Goal: Task Accomplishment & Management: Complete application form

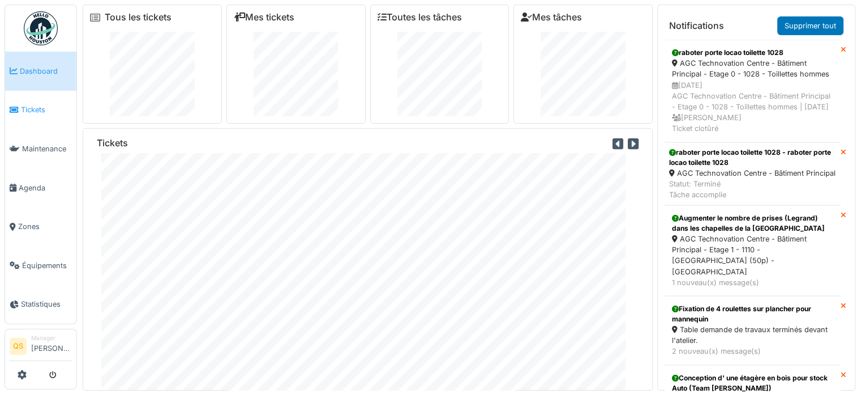
click at [40, 113] on span "Tickets" at bounding box center [46, 109] width 51 height 11
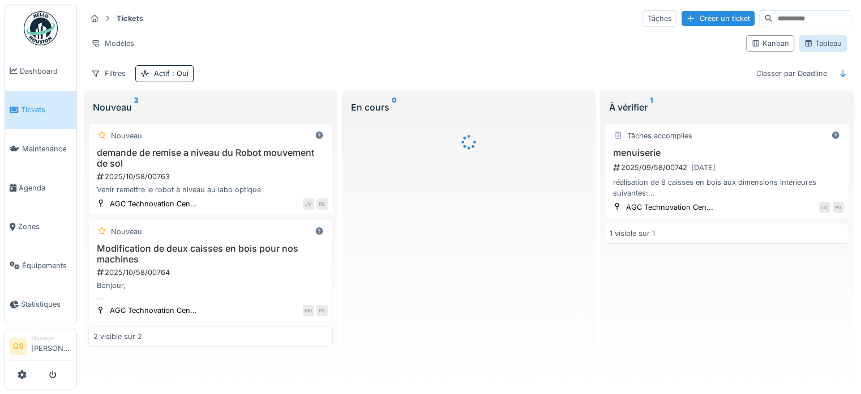
click at [811, 45] on div "Tableau" at bounding box center [823, 43] width 38 height 11
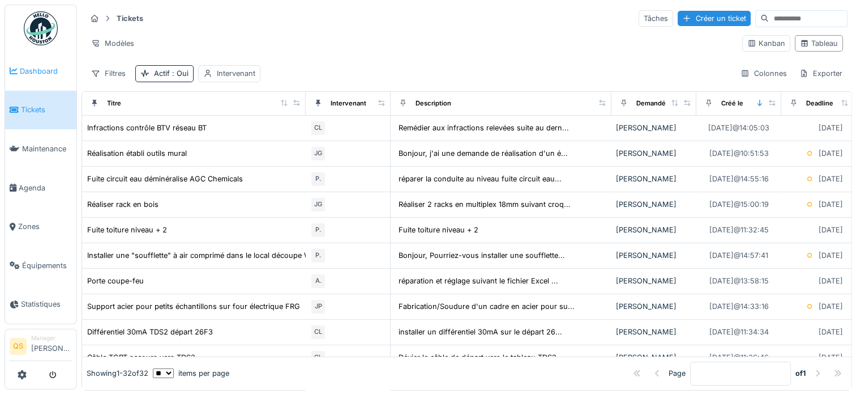
click at [37, 62] on link "Dashboard" at bounding box center [40, 71] width 71 height 39
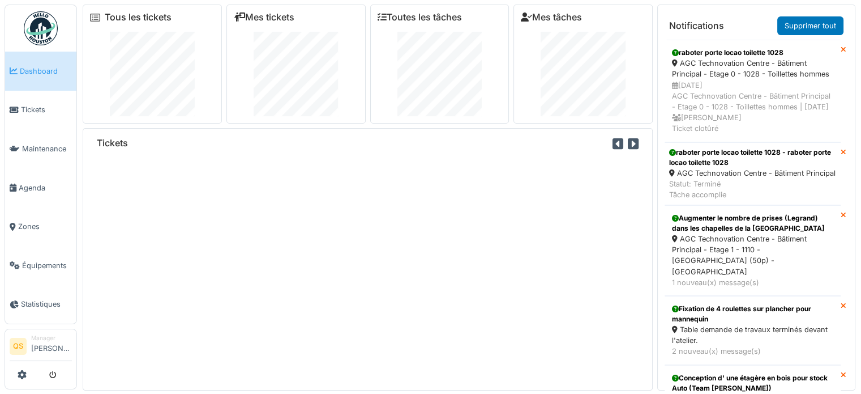
click at [132, 16] on link "Tous les tickets" at bounding box center [138, 17] width 67 height 11
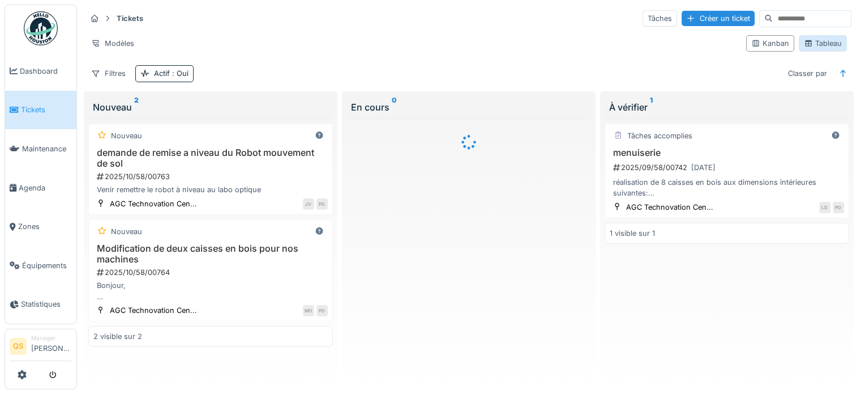
click at [811, 47] on div "Tableau" at bounding box center [823, 43] width 38 height 11
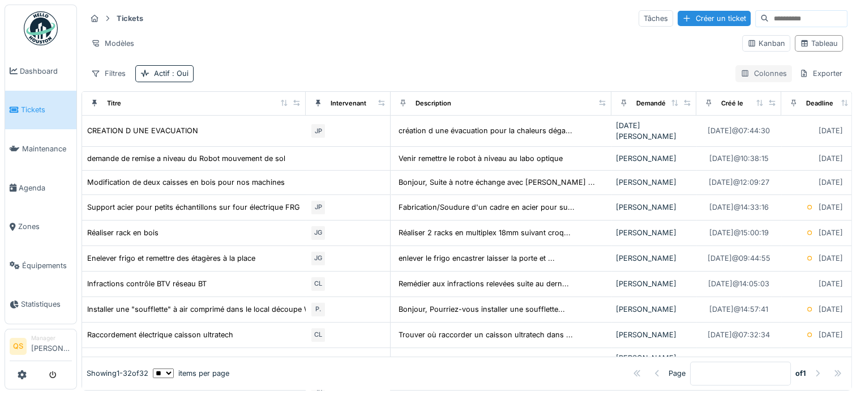
click at [764, 71] on div "Colonnes" at bounding box center [764, 73] width 57 height 16
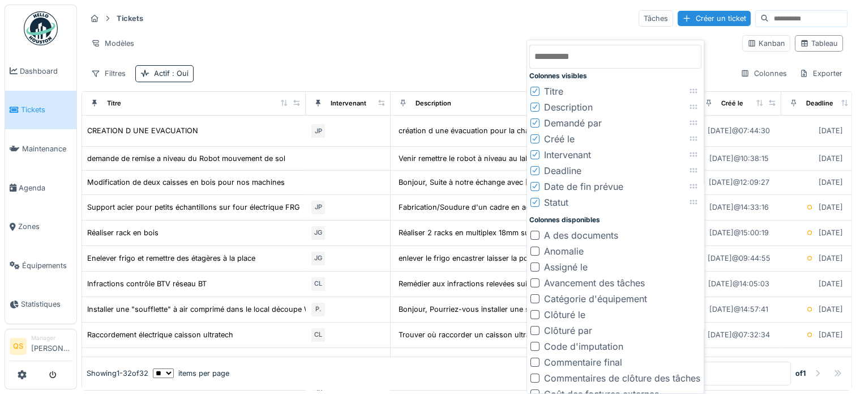
click at [477, 41] on div "Modèles" at bounding box center [409, 43] width 647 height 16
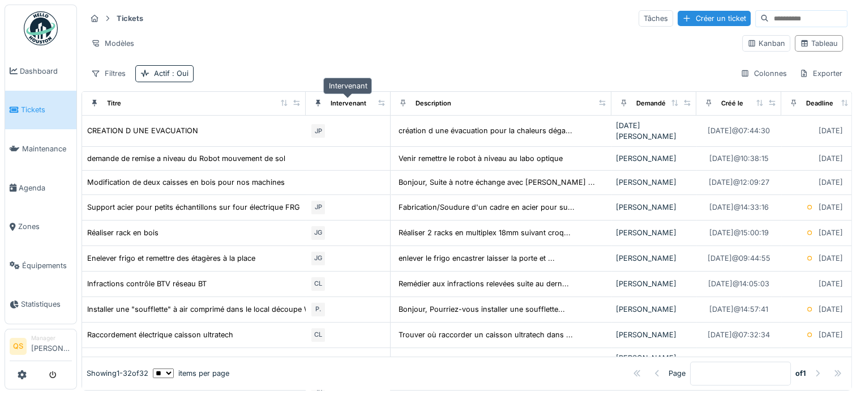
click at [356, 103] on div "Intervenant" at bounding box center [349, 104] width 36 height 10
click at [317, 102] on icon at bounding box center [318, 103] width 5 height 7
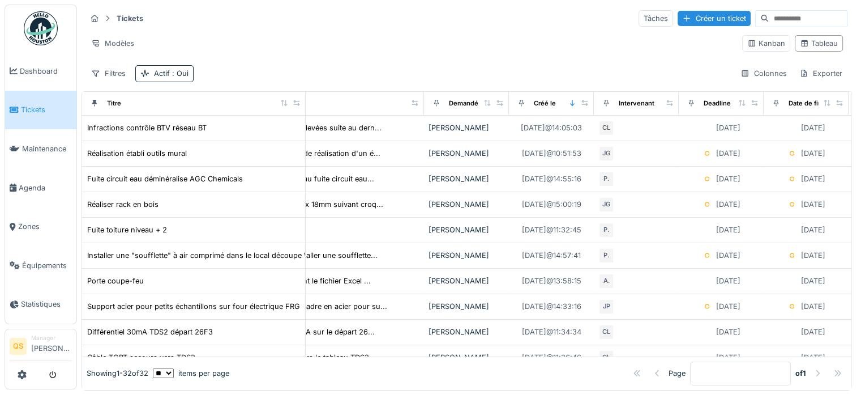
scroll to position [0, 170]
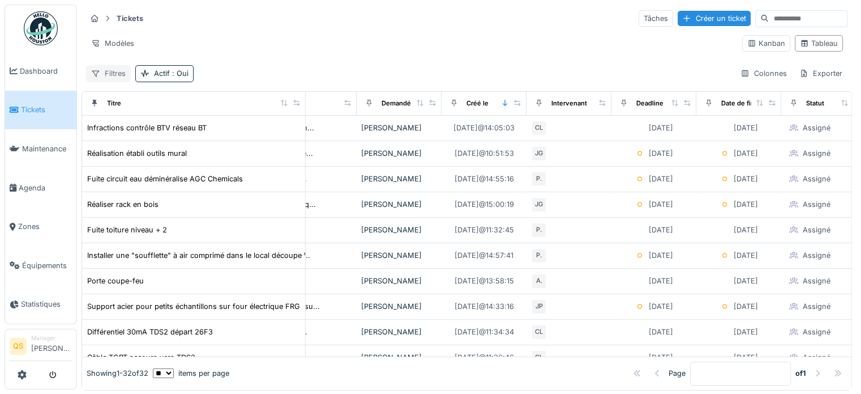
click at [110, 67] on div "Filtres" at bounding box center [108, 73] width 45 height 16
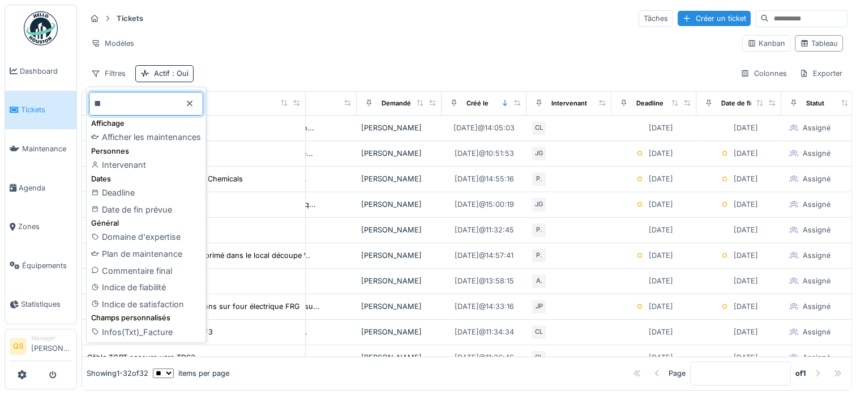
type input "**"
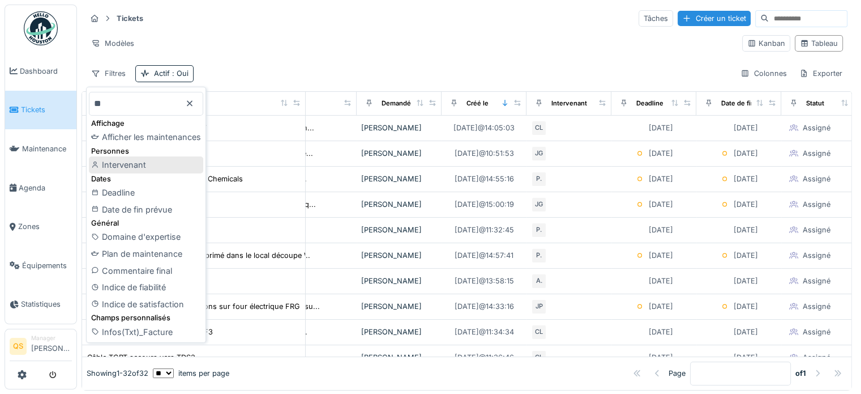
click at [134, 164] on div "Intervenant" at bounding box center [146, 164] width 114 height 17
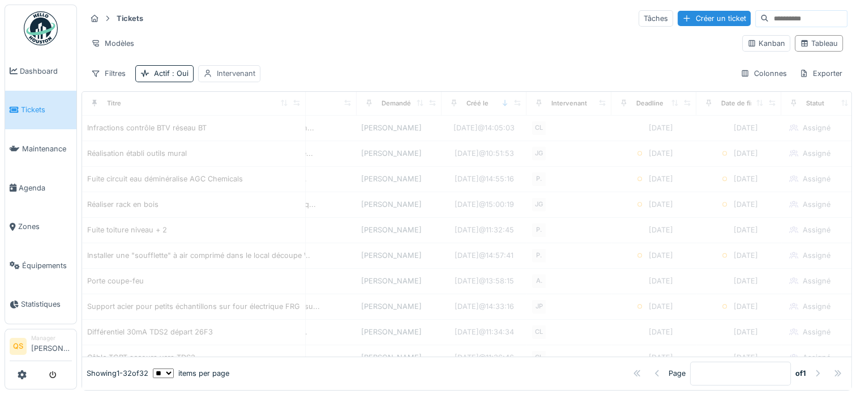
click at [225, 71] on div "Intervenant" at bounding box center [236, 73] width 39 height 11
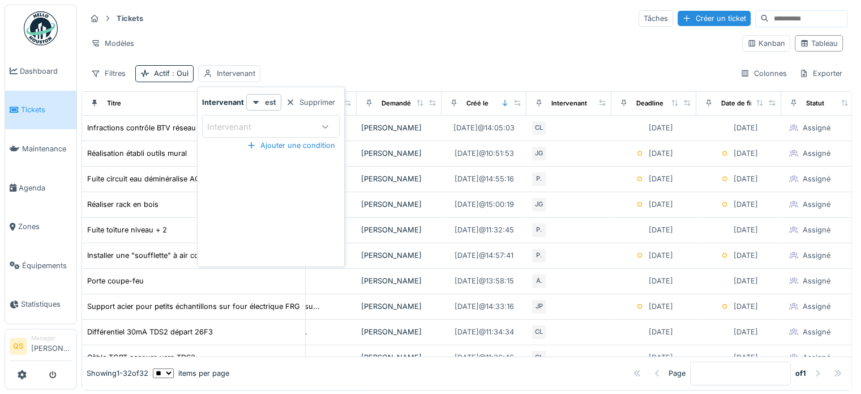
click at [237, 127] on div "Intervenant" at bounding box center [237, 127] width 60 height 12
type input "*"
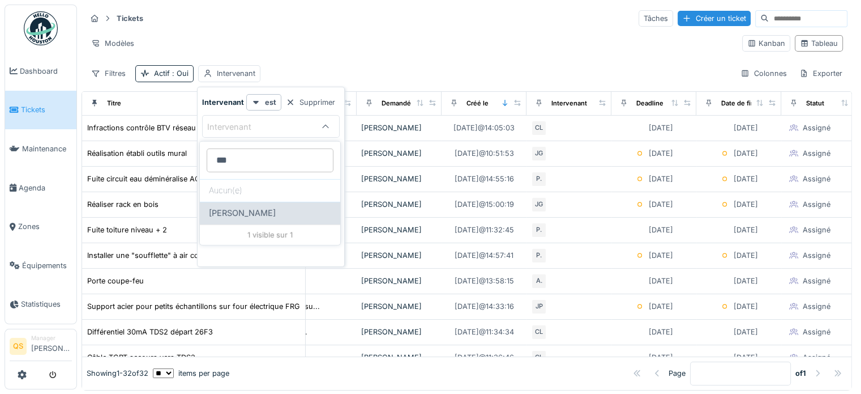
type input "***"
click at [260, 213] on div "[PERSON_NAME]" at bounding box center [270, 213] width 122 height 12
type input "****"
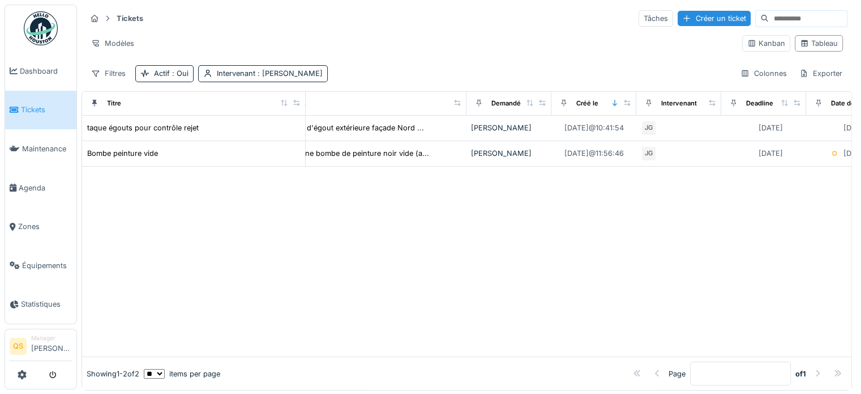
scroll to position [0, 0]
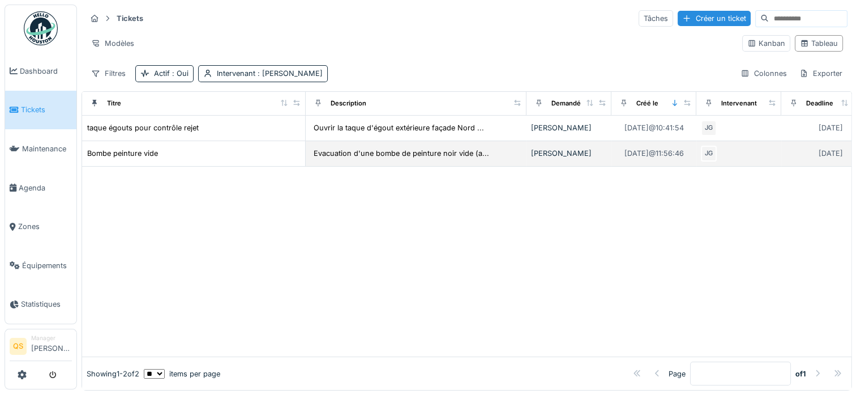
click at [186, 155] on div "Bombe peinture vide" at bounding box center [194, 153] width 214 height 12
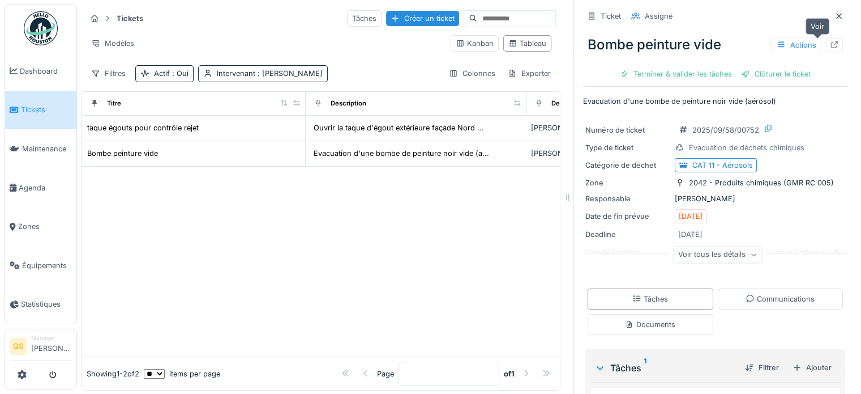
click at [830, 44] on icon at bounding box center [834, 44] width 9 height 7
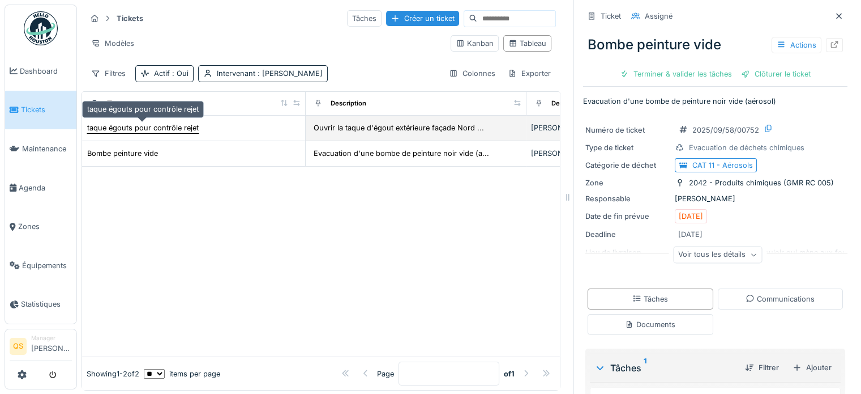
click at [140, 127] on div "taque égouts pour contrôle rejet" at bounding box center [143, 127] width 112 height 11
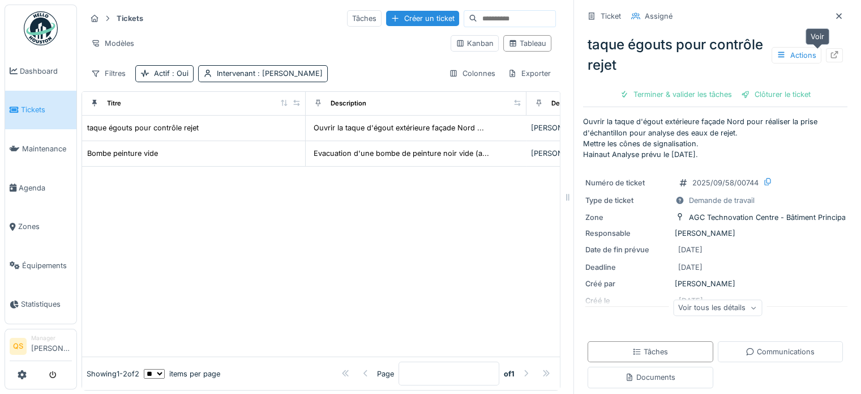
click at [831, 57] on icon at bounding box center [834, 54] width 7 height 7
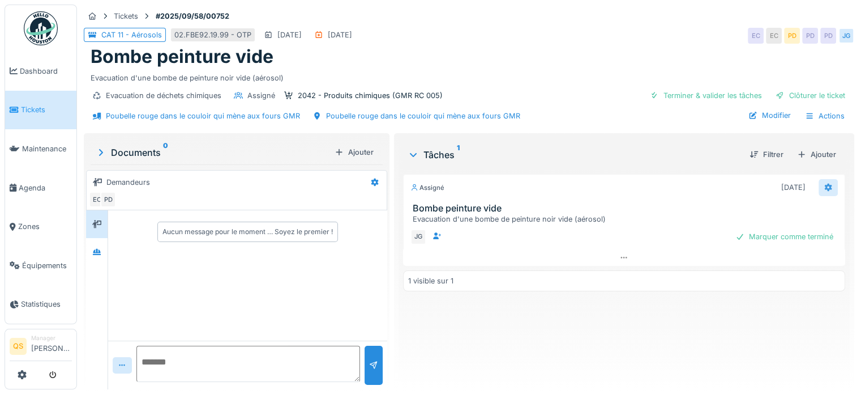
click at [824, 183] on icon at bounding box center [828, 186] width 9 height 7
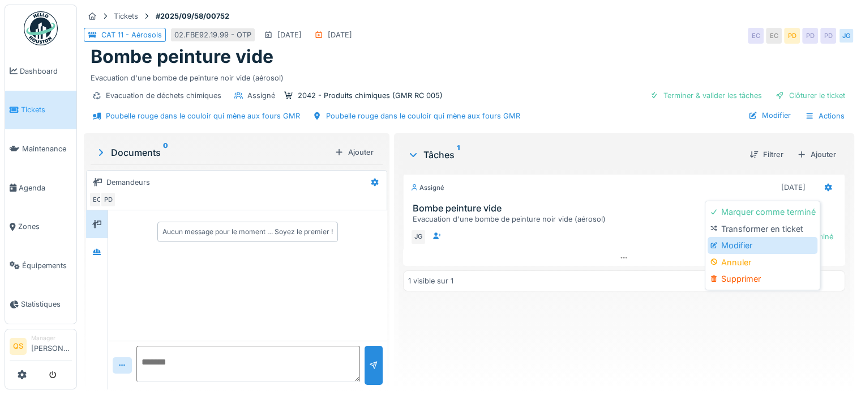
click at [756, 245] on div "Modifier" at bounding box center [763, 245] width 110 height 17
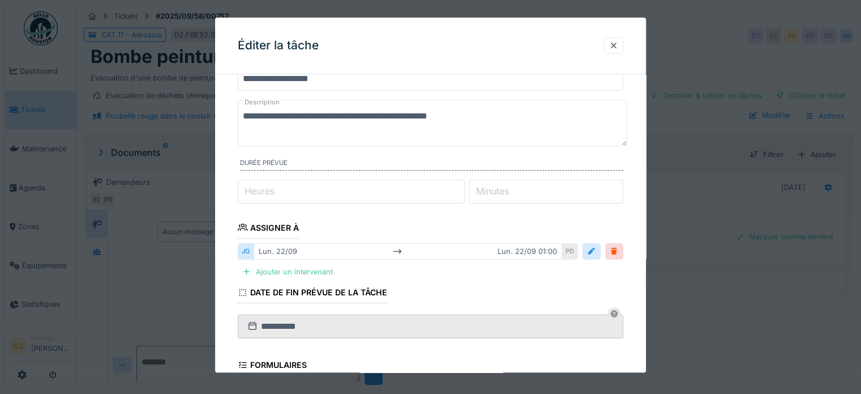
scroll to position [113, 0]
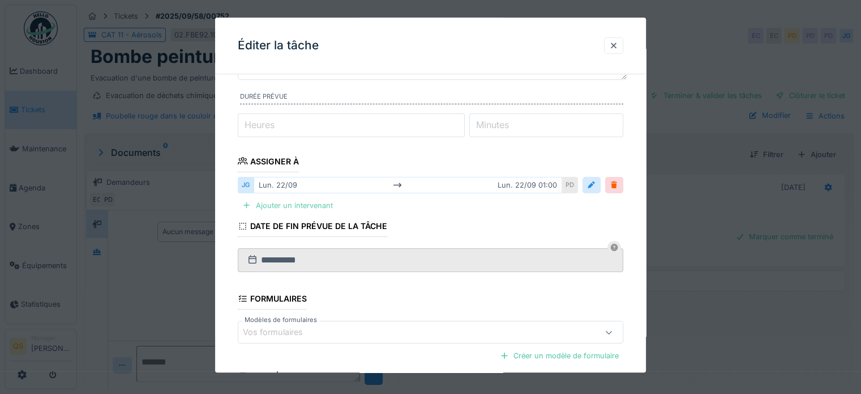
click at [288, 203] on div "Ajouter un intervenant" at bounding box center [288, 205] width 100 height 15
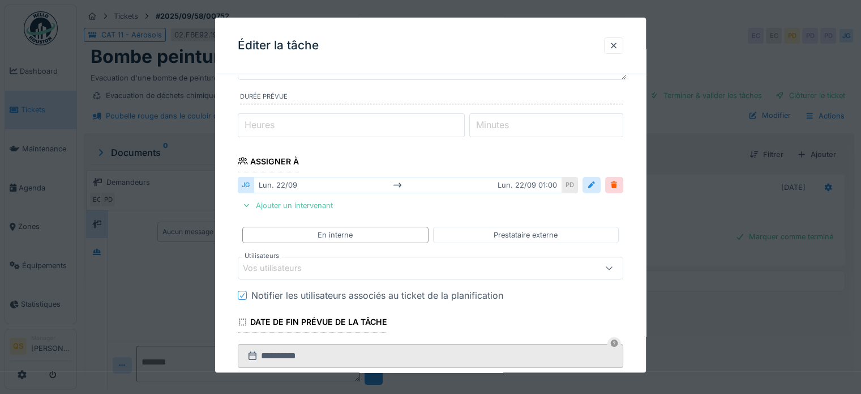
click at [281, 273] on div "Vos utilisateurs" at bounding box center [431, 268] width 386 height 23
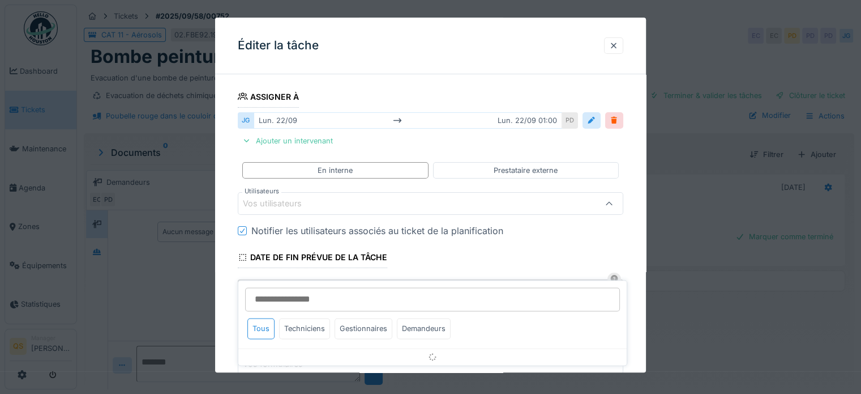
scroll to position [185, 0]
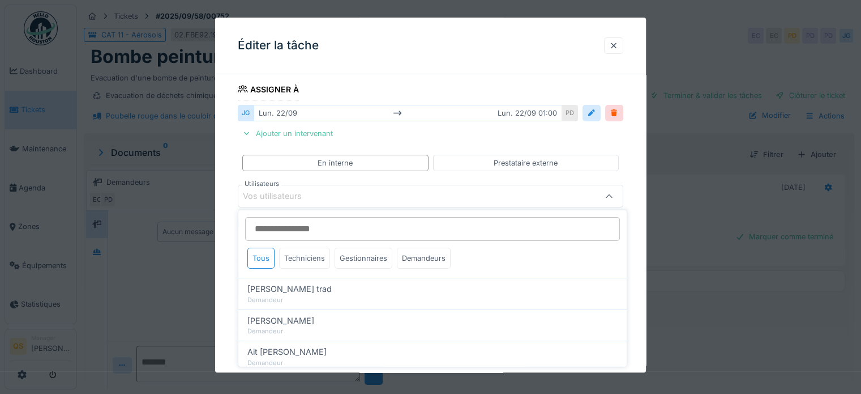
click at [298, 262] on div "Techniciens" at bounding box center [304, 257] width 51 height 21
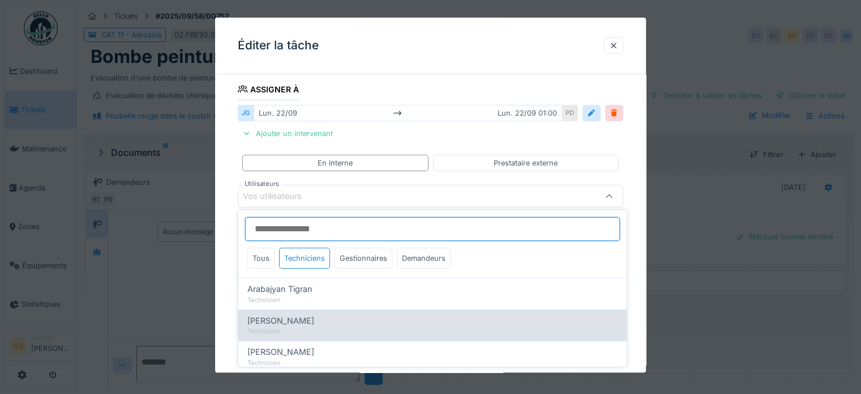
scroll to position [57, 0]
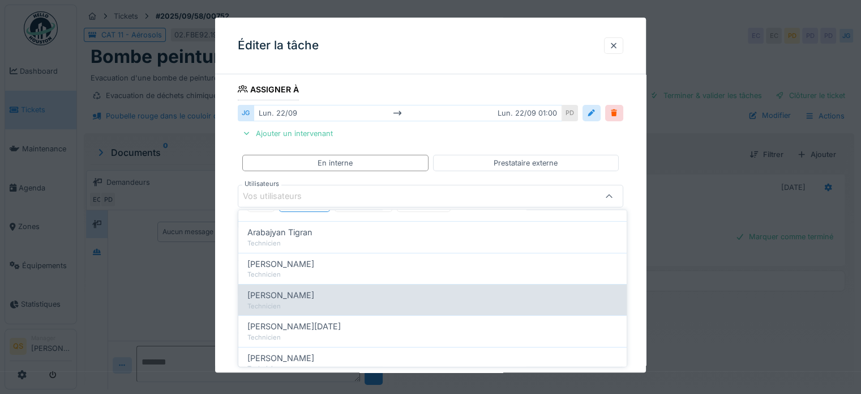
click at [298, 301] on div "Technicien" at bounding box center [432, 306] width 370 height 10
type input "****"
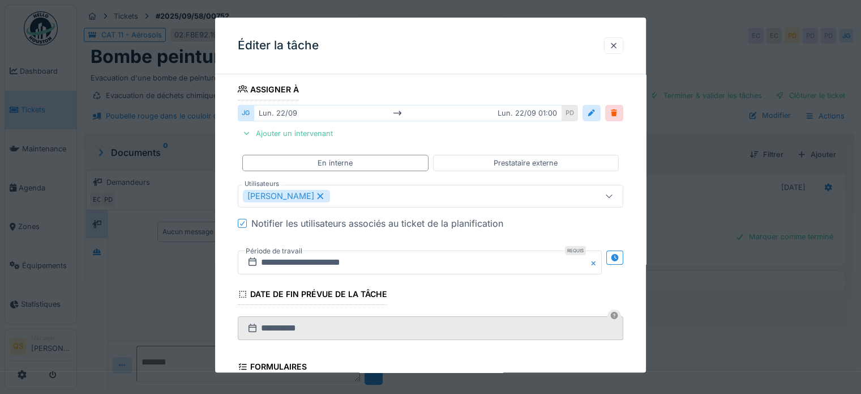
click at [224, 294] on div "**********" at bounding box center [430, 226] width 431 height 656
click at [619, 111] on div at bounding box center [614, 113] width 9 height 11
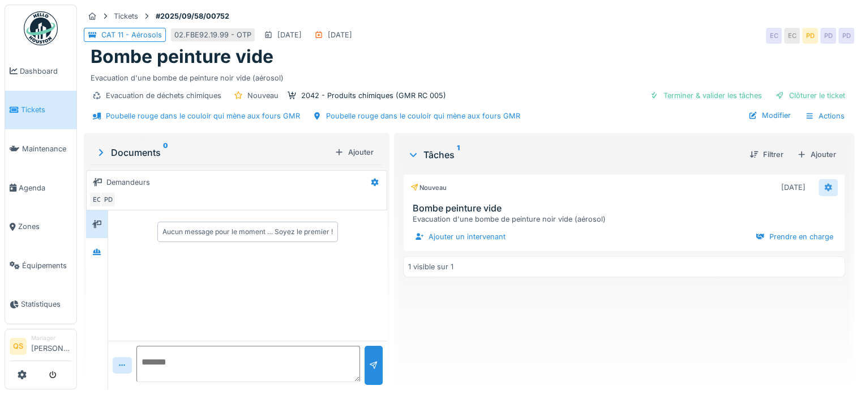
click at [825, 185] on icon at bounding box center [828, 187] width 7 height 8
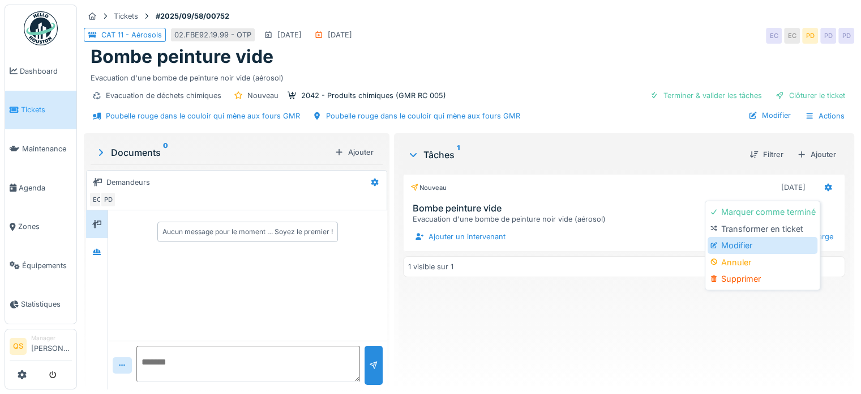
click at [763, 243] on div "Modifier" at bounding box center [763, 245] width 110 height 17
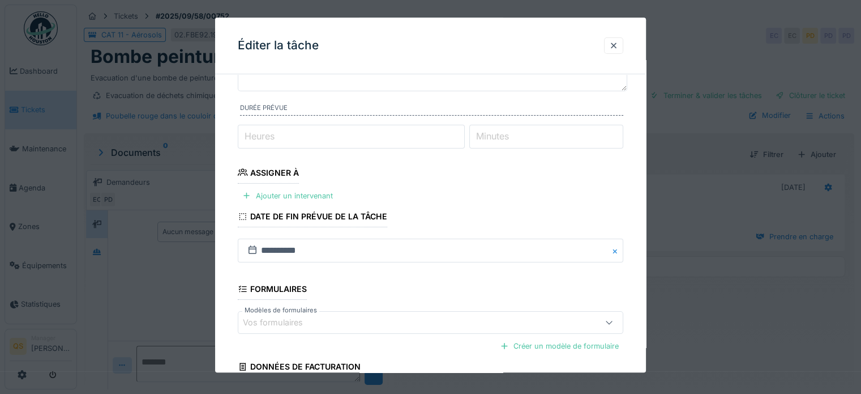
scroll to position [113, 0]
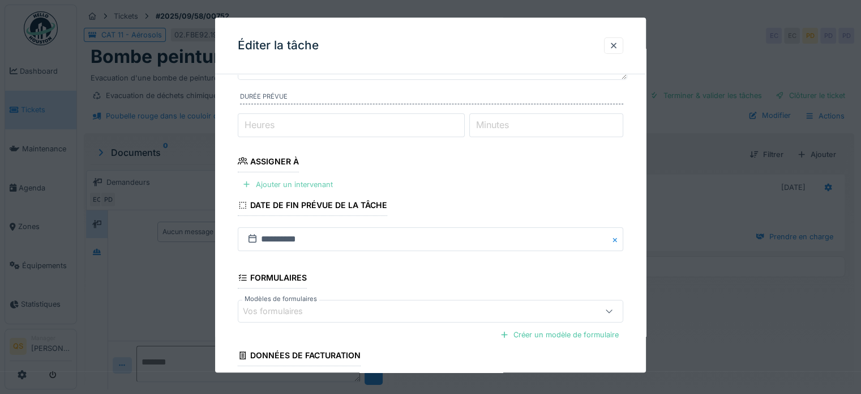
click at [301, 187] on div "Ajouter un intervenant" at bounding box center [288, 184] width 100 height 15
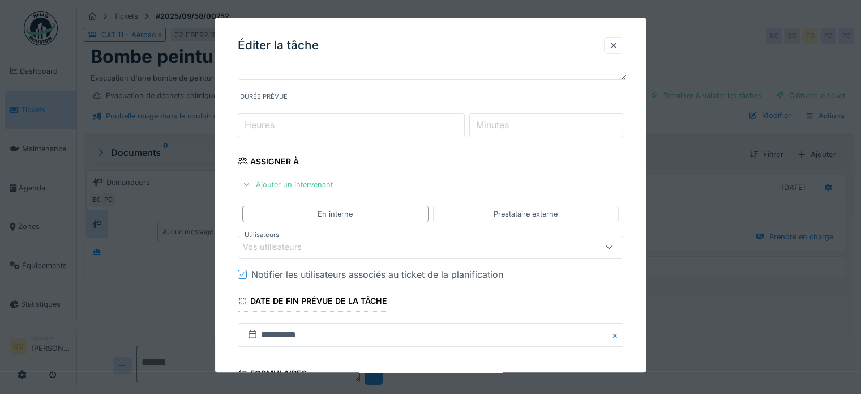
click at [288, 244] on div "Vos utilisateurs" at bounding box center [280, 247] width 75 height 12
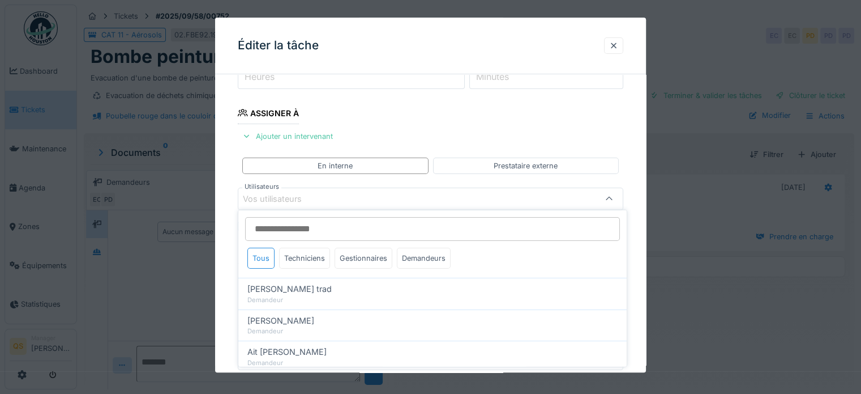
scroll to position [164, 0]
click at [311, 260] on div "Techniciens" at bounding box center [304, 257] width 51 height 21
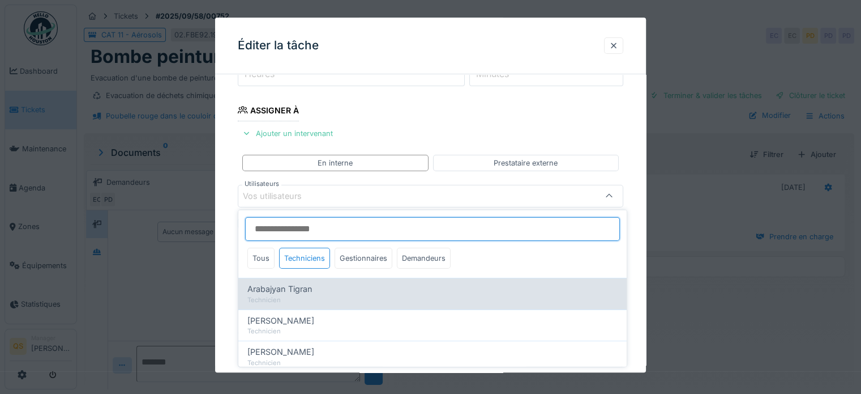
scroll to position [57, 0]
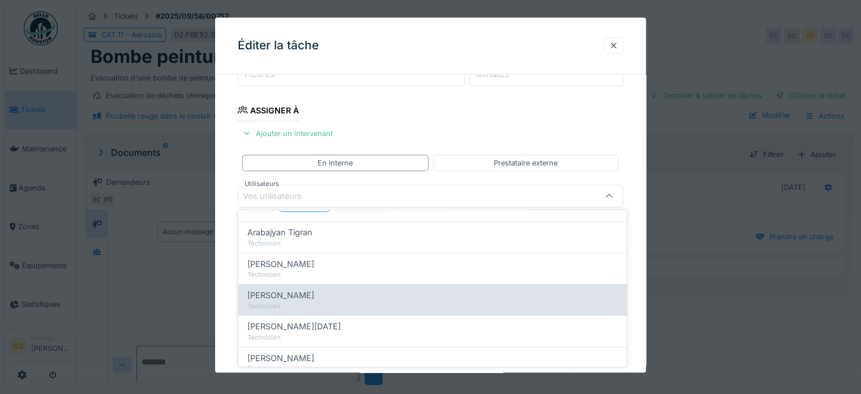
click at [313, 301] on div "Technicien" at bounding box center [432, 306] width 370 height 10
type input "****"
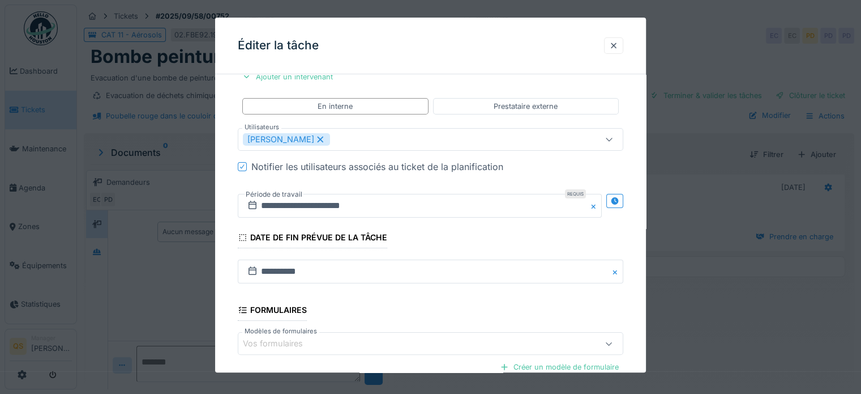
click at [233, 281] on div "**********" at bounding box center [430, 179] width 431 height 635
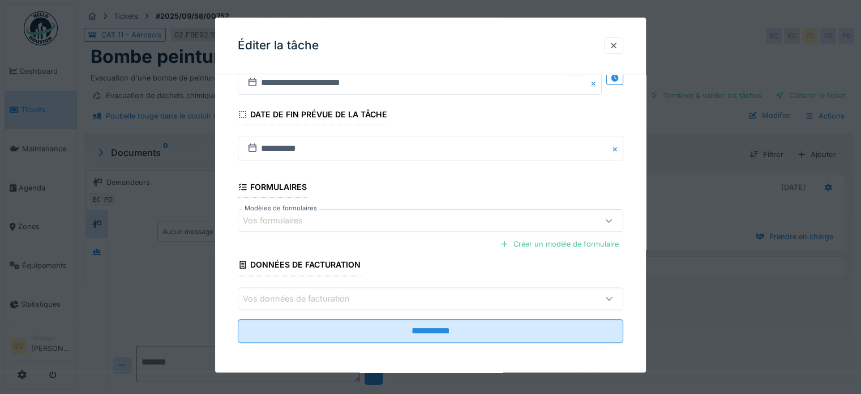
scroll to position [8, 0]
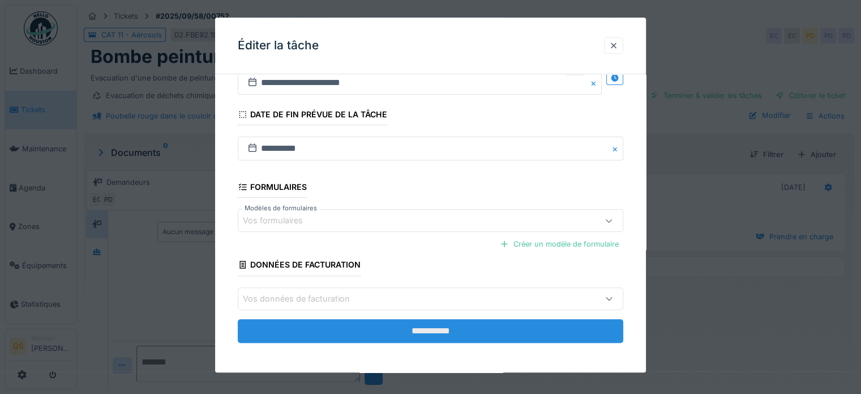
click at [387, 326] on input "**********" at bounding box center [431, 331] width 386 height 24
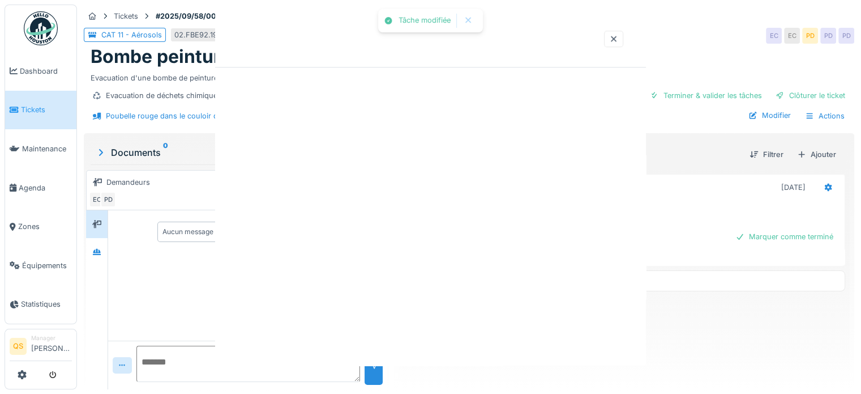
scroll to position [0, 0]
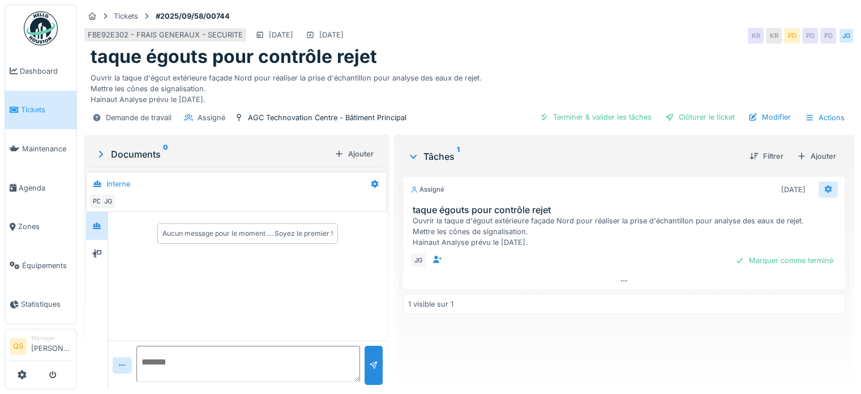
click at [824, 187] on icon at bounding box center [828, 188] width 9 height 7
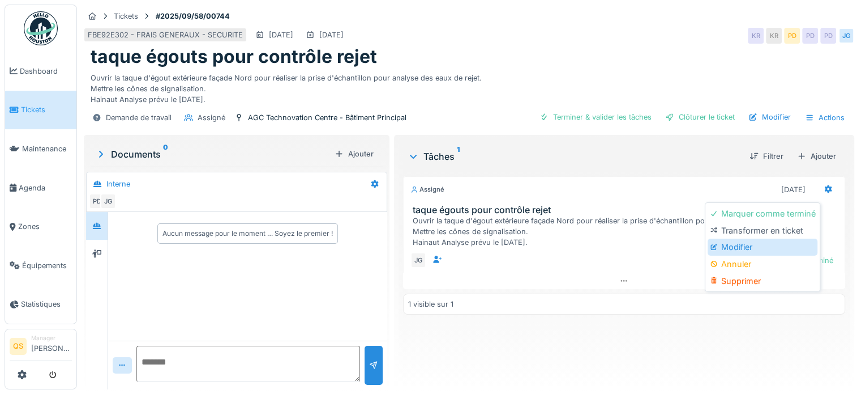
click at [745, 249] on div "Modifier" at bounding box center [763, 246] width 110 height 17
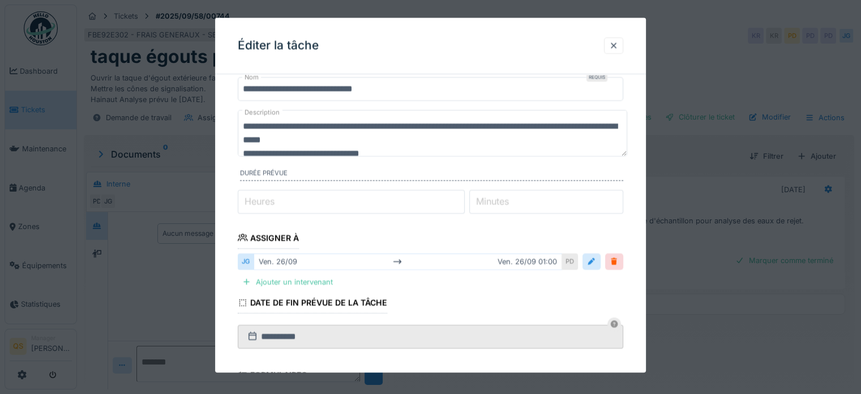
scroll to position [57, 0]
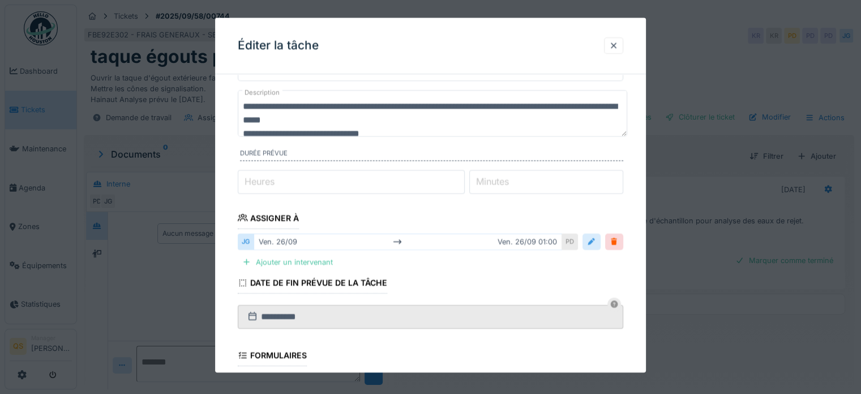
click at [594, 246] on div at bounding box center [592, 241] width 18 height 16
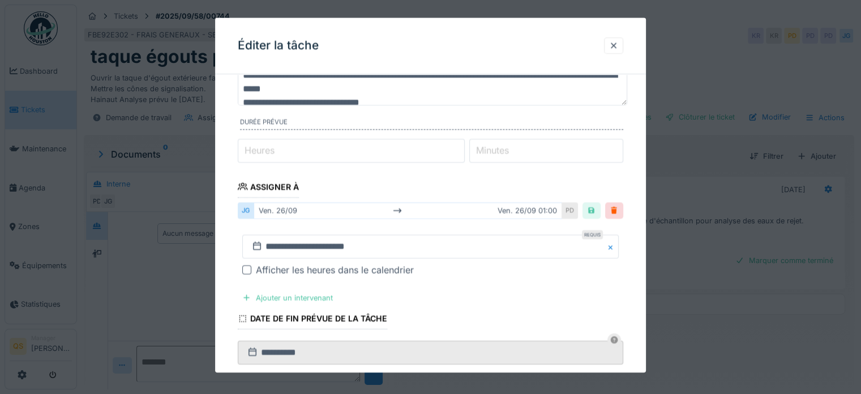
scroll to position [113, 0]
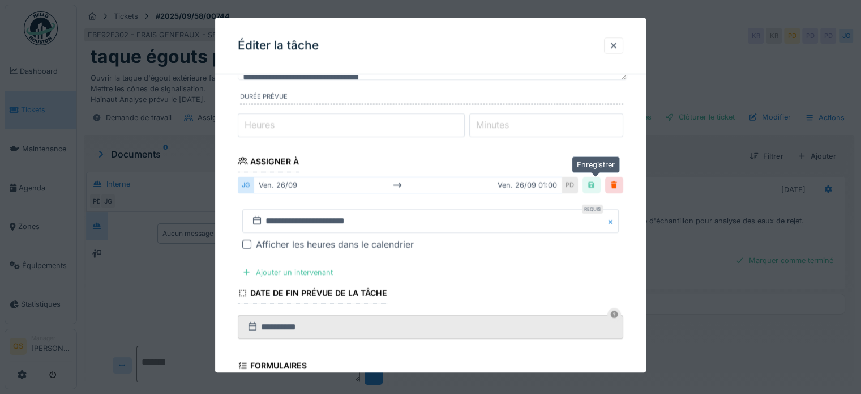
click at [596, 183] on div at bounding box center [591, 184] width 9 height 11
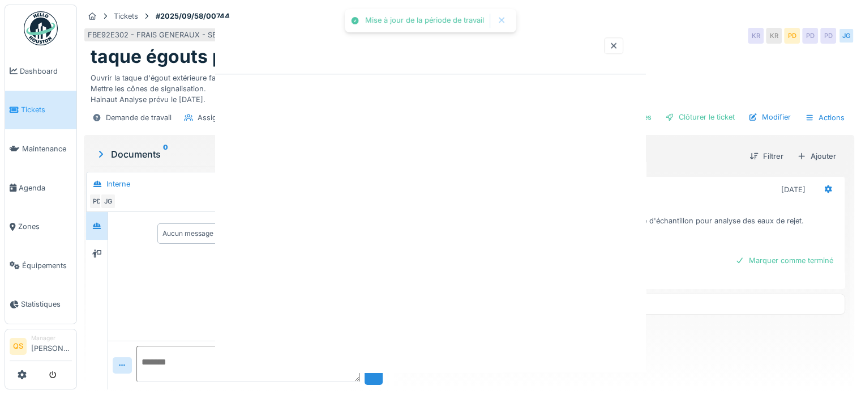
scroll to position [0, 0]
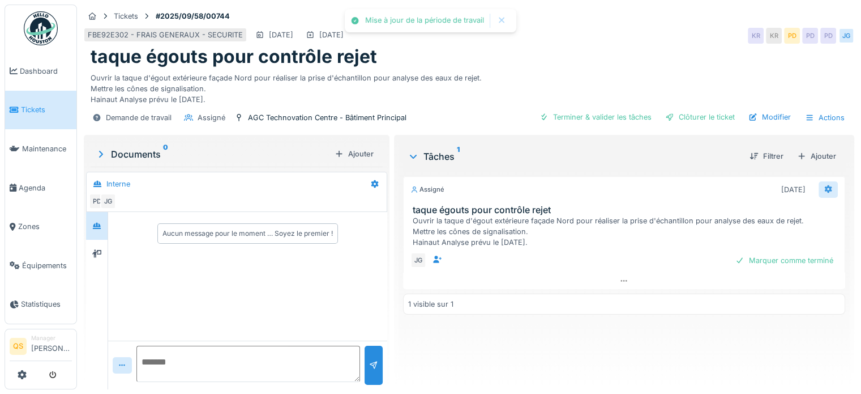
click at [824, 188] on icon at bounding box center [828, 188] width 9 height 7
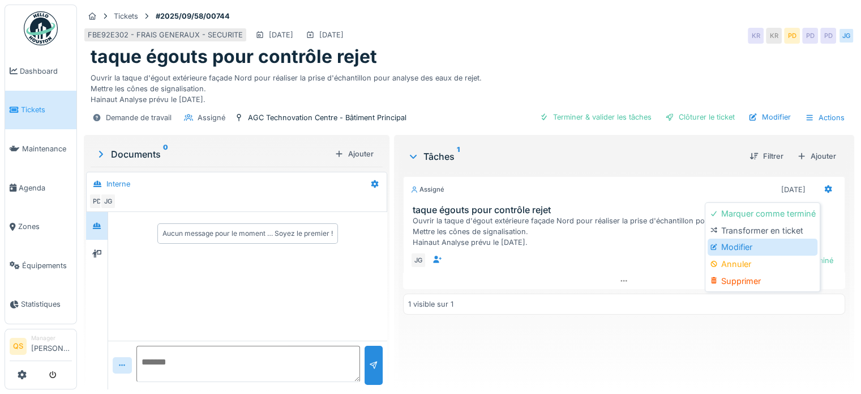
click at [757, 247] on div "Modifier" at bounding box center [763, 246] width 110 height 17
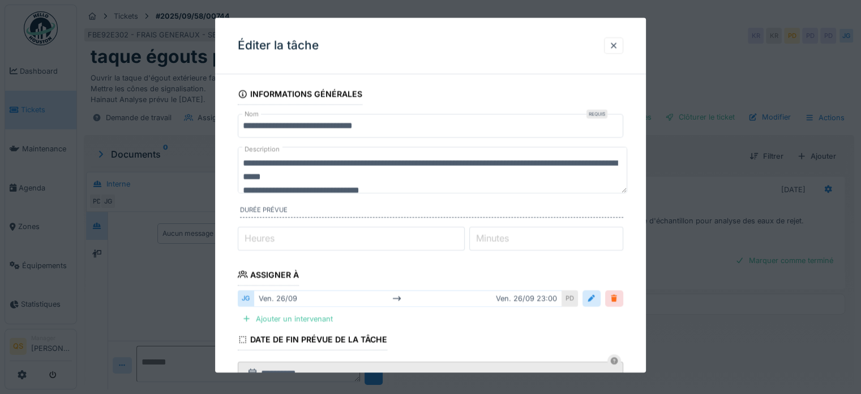
click at [616, 303] on div at bounding box center [614, 298] width 18 height 16
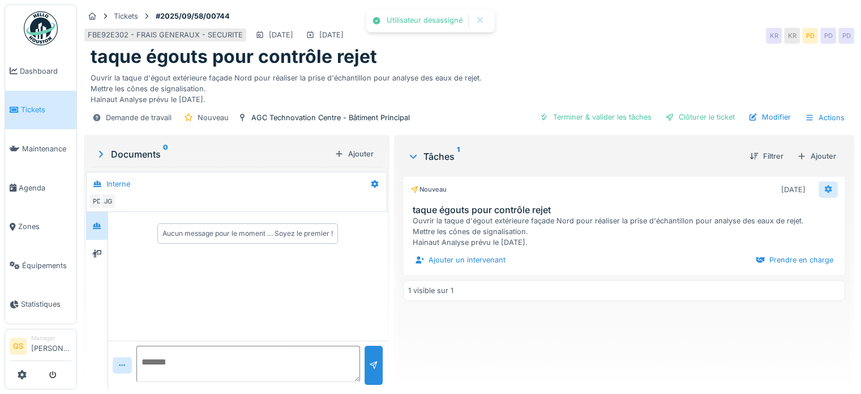
click at [825, 187] on icon at bounding box center [828, 189] width 7 height 8
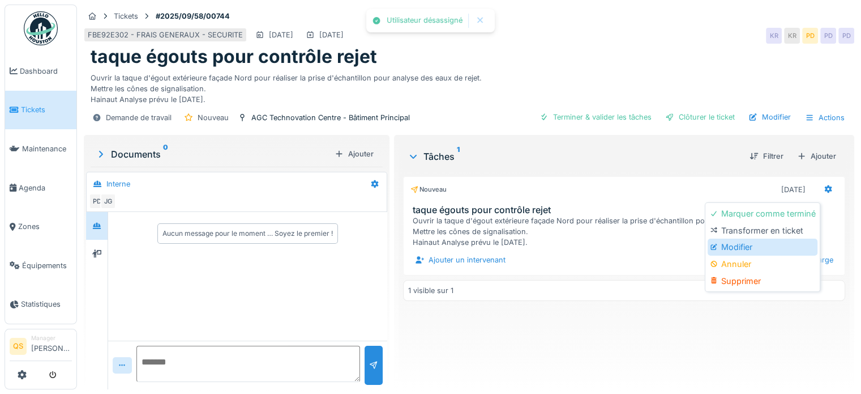
click at [752, 244] on div "Modifier" at bounding box center [763, 246] width 110 height 17
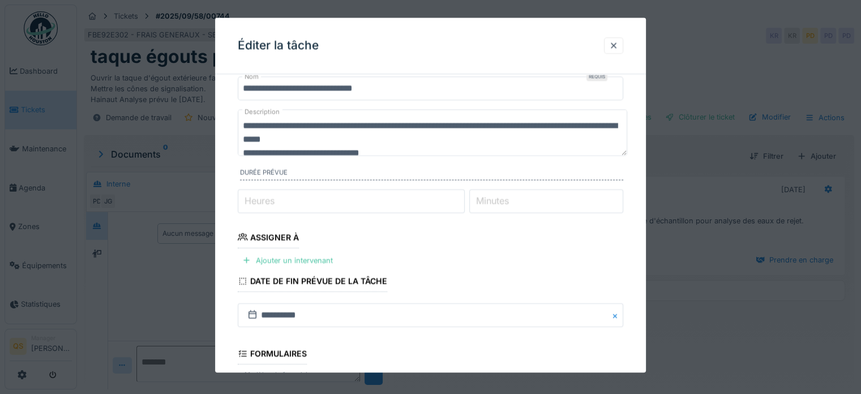
scroll to position [57, 0]
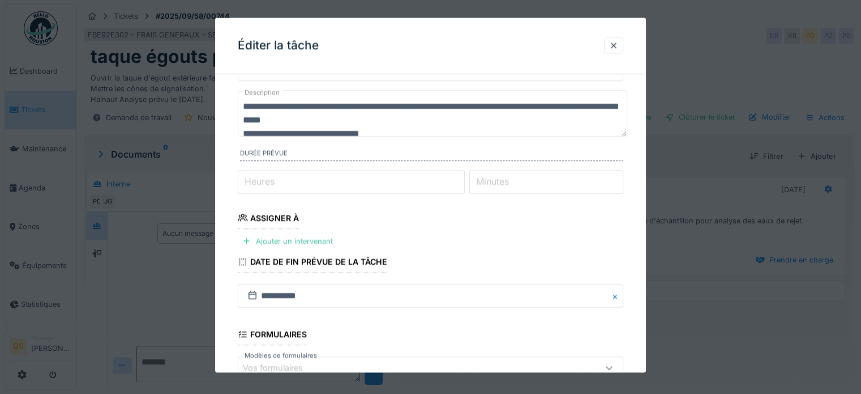
click at [294, 249] on fieldset "**********" at bounding box center [431, 263] width 386 height 472
click at [295, 242] on div "Ajouter un intervenant" at bounding box center [288, 240] width 100 height 15
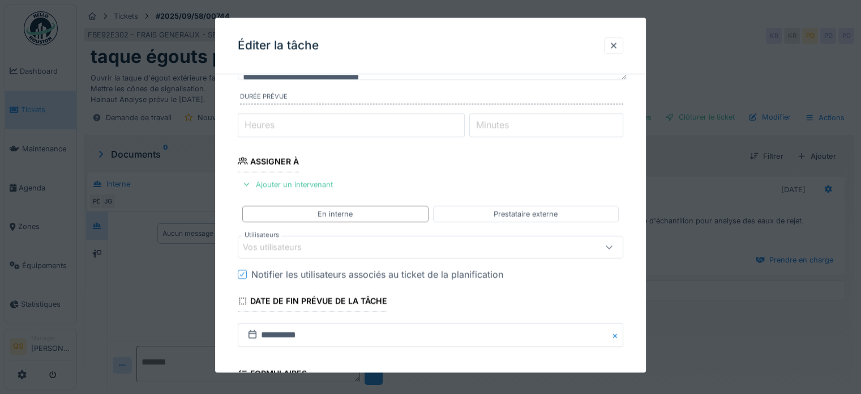
click at [303, 253] on div "Vos utilisateurs" at bounding box center [431, 247] width 386 height 23
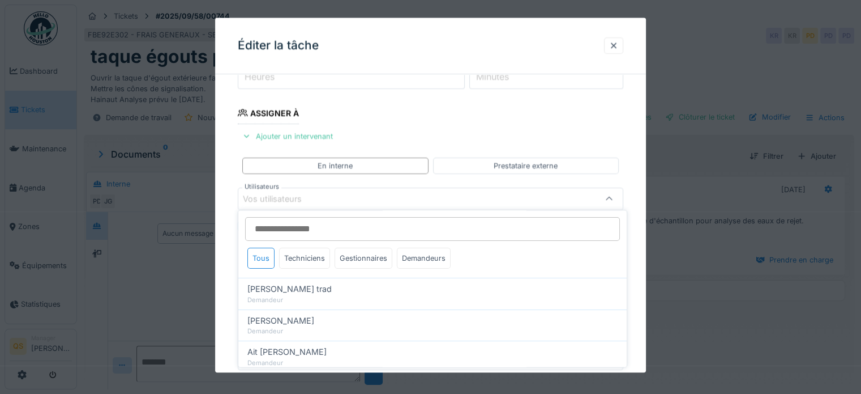
scroll to position [164, 0]
click at [322, 258] on div "Techniciens" at bounding box center [304, 257] width 51 height 21
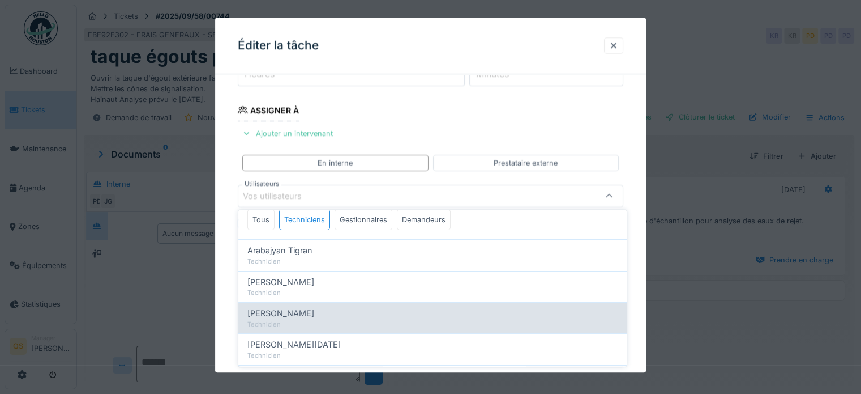
scroll to position [57, 0]
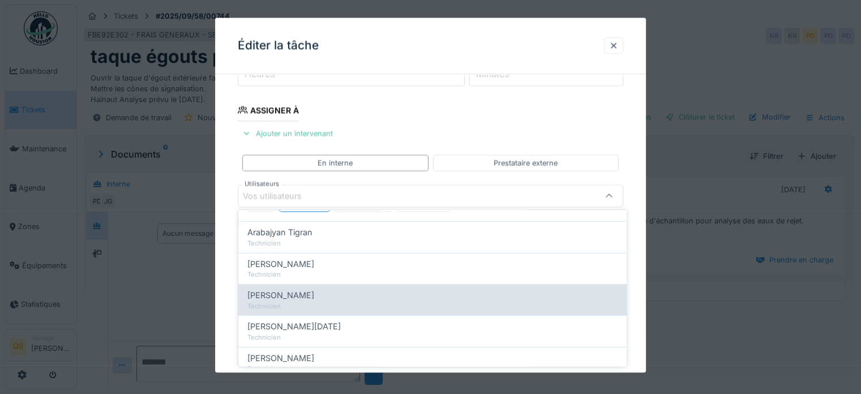
click at [321, 301] on div "Technicien" at bounding box center [432, 306] width 370 height 10
type input "****"
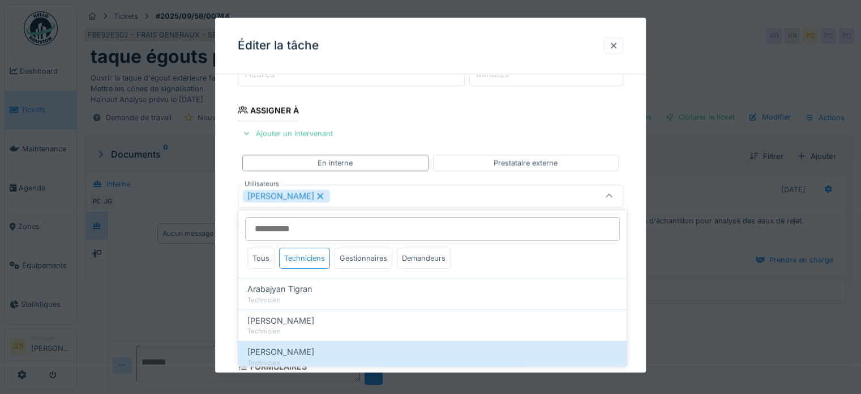
click at [227, 256] on div "**********" at bounding box center [430, 236] width 431 height 635
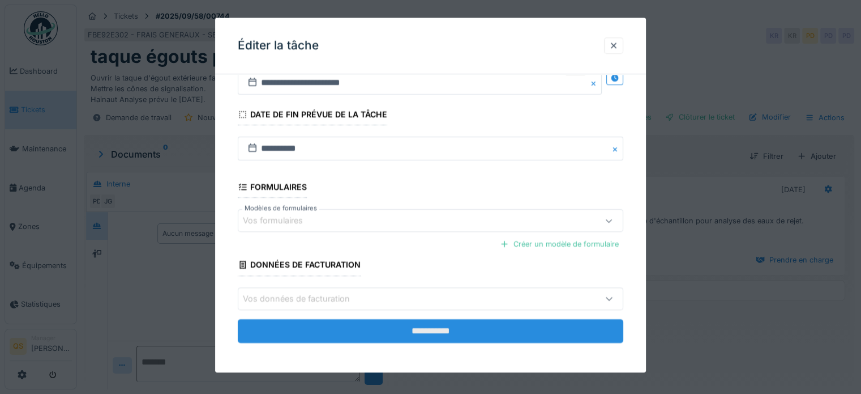
scroll to position [8, 0]
click at [327, 327] on input "**********" at bounding box center [431, 331] width 386 height 24
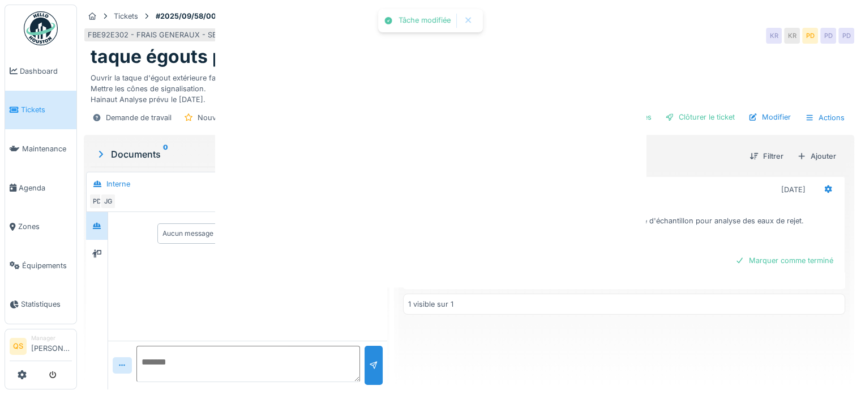
scroll to position [0, 0]
